Goal: Find specific page/section: Find specific page/section

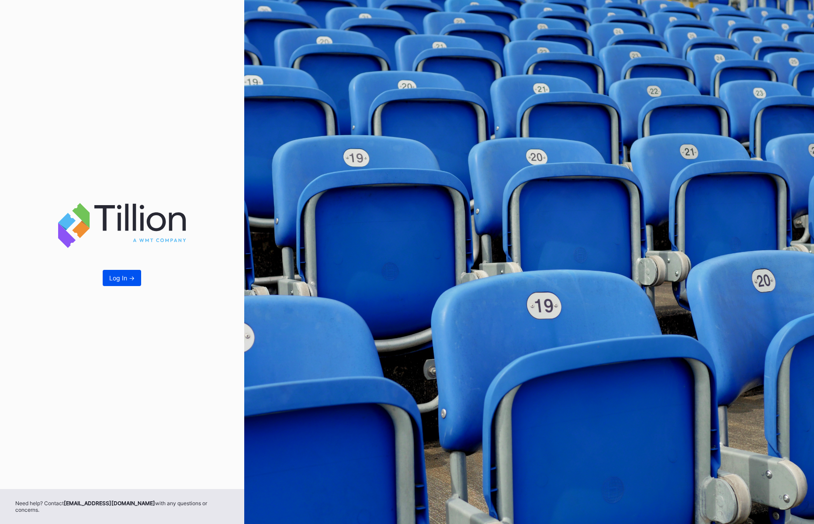
click at [135, 281] on div "Log In ->" at bounding box center [121, 277] width 25 height 7
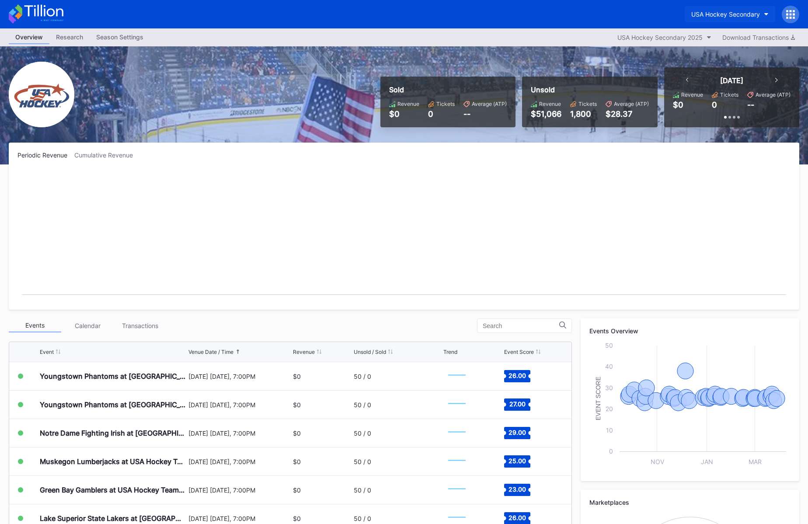
click at [729, 10] on button "USA Hockey Secondary" at bounding box center [729, 14] width 90 height 16
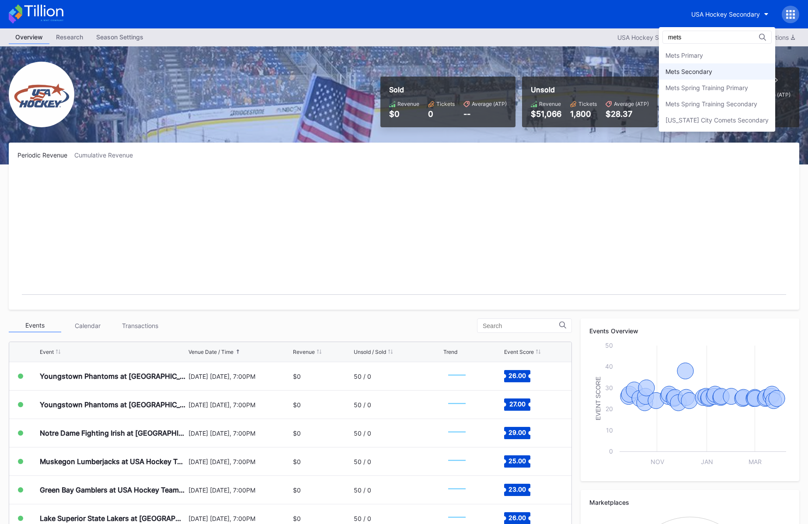
type input "mets"
click at [681, 69] on div "Mets Secondary" at bounding box center [717, 71] width 116 height 16
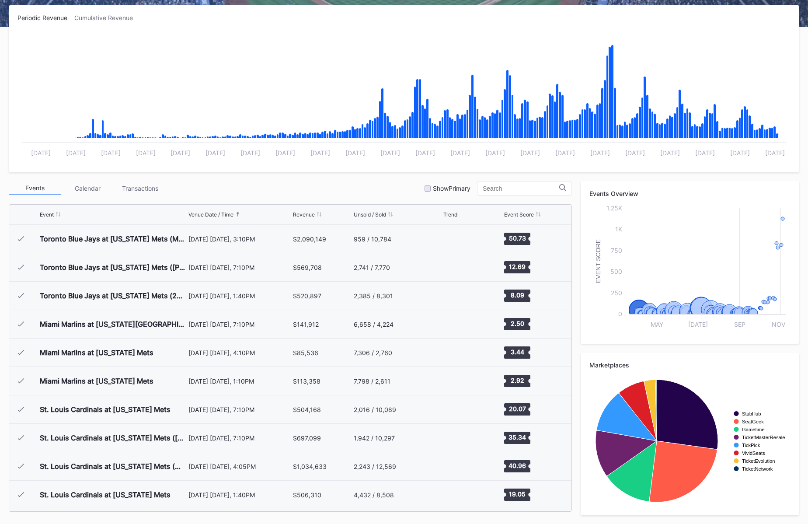
click at [511, 185] on input at bounding box center [520, 188] width 76 height 7
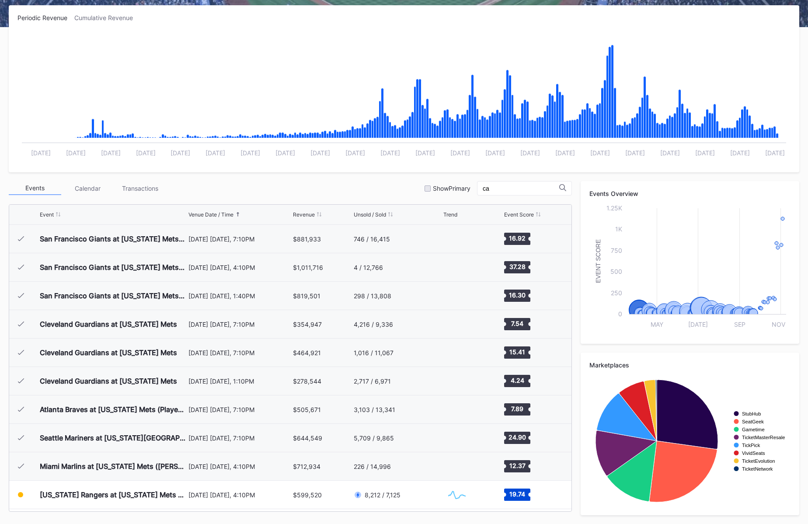
type input "car"
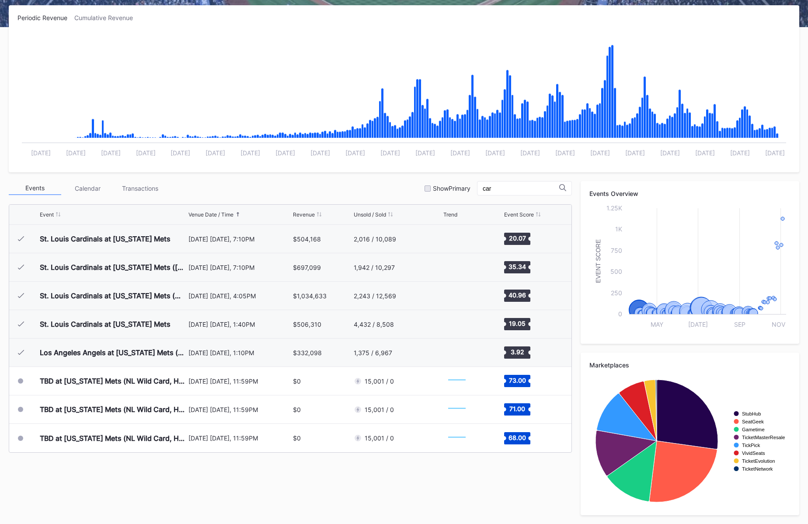
scroll to position [0, 0]
drag, startPoint x: 495, startPoint y: 188, endPoint x: 457, endPoint y: 186, distance: 38.1
click at [482, 186] on input "car" at bounding box center [520, 188] width 76 height 7
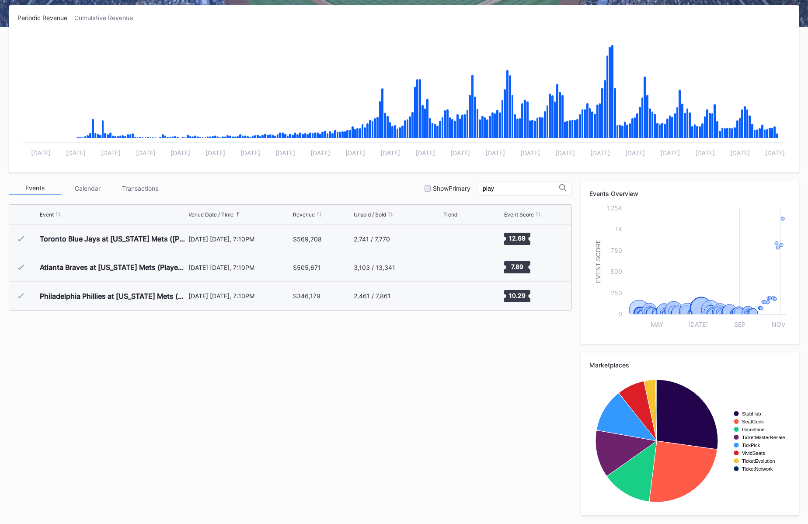
type input "play"
